Goal: Task Accomplishment & Management: Check status

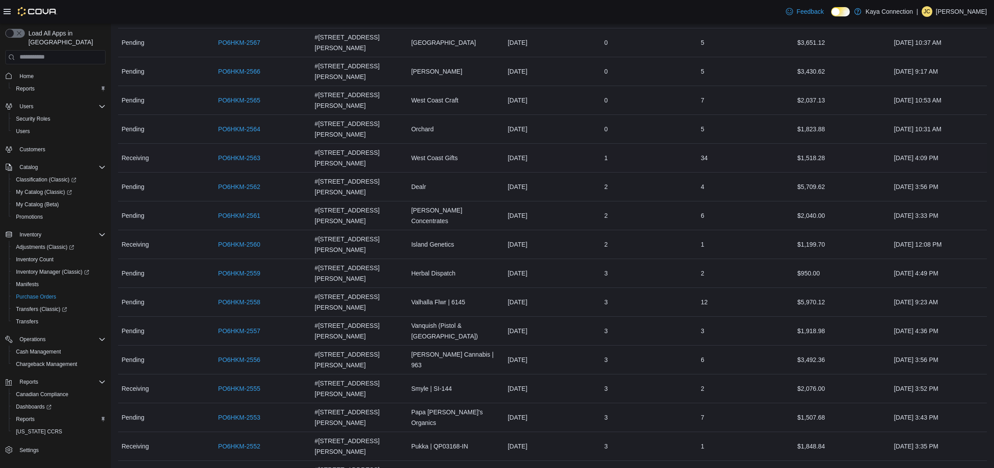
scroll to position [145, 0]
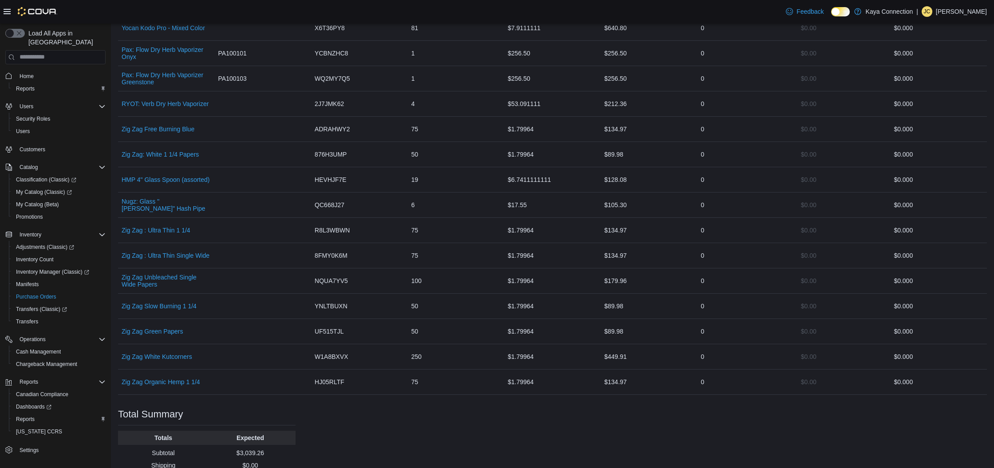
scroll to position [324, 0]
